Goal: Transaction & Acquisition: Purchase product/service

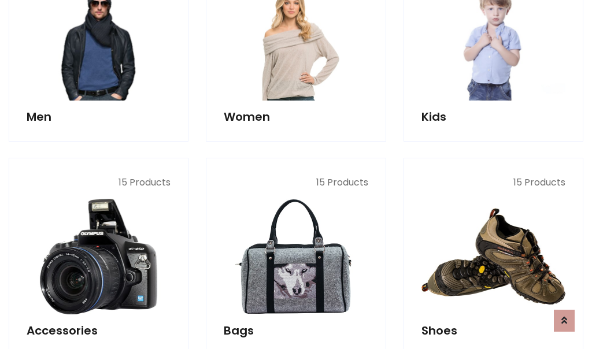
scroll to position [387, 0]
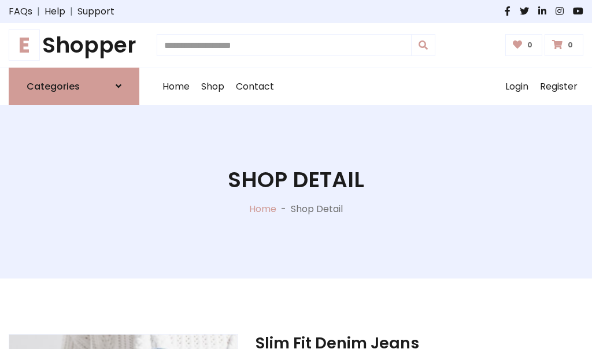
click at [74, 45] on h1 "E Shopper" at bounding box center [74, 45] width 131 height 26
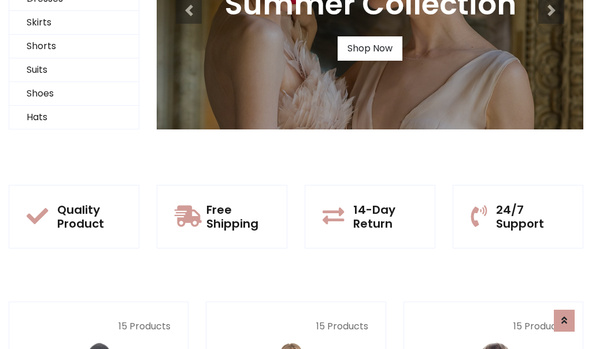
scroll to position [112, 0]
